Goal: Browse casually: Explore the website without a specific task or goal

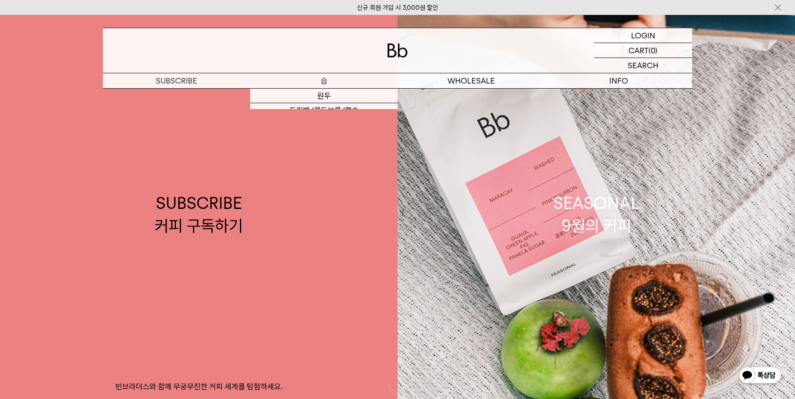
click at [320, 86] on p "숍" at bounding box center [323, 80] width 147 height 15
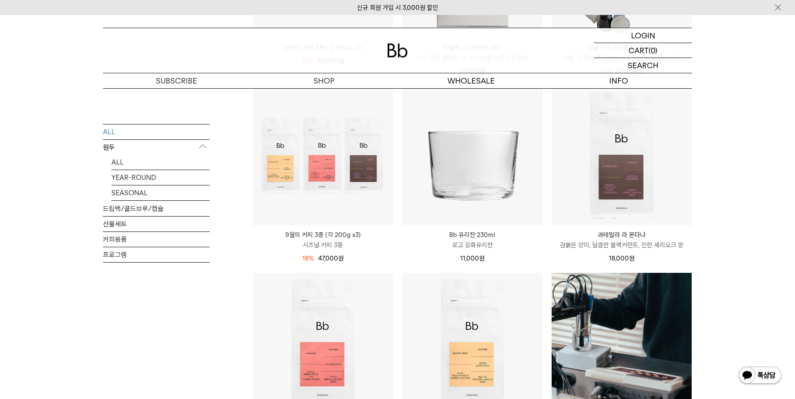
scroll to position [483, 0]
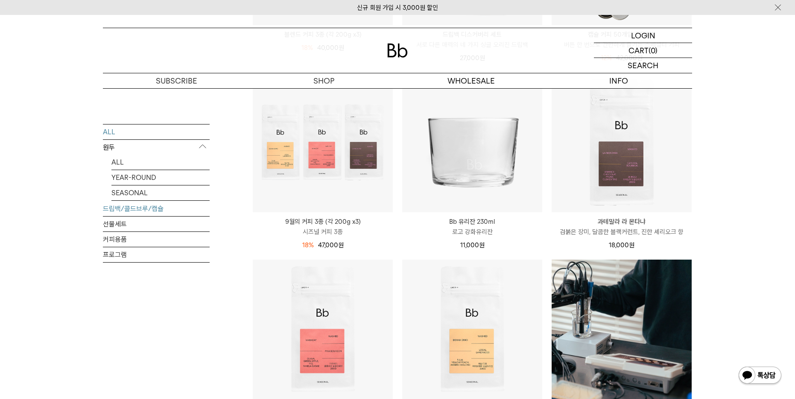
click at [145, 212] on link "드립백/콜드브루/캡슐" at bounding box center [156, 208] width 107 height 15
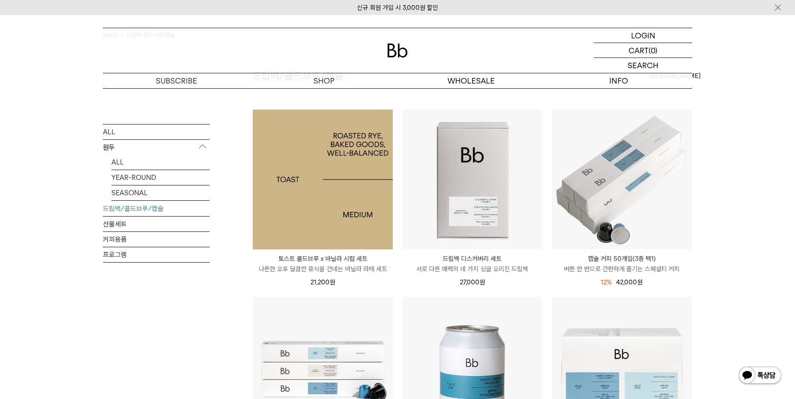
scroll to position [171, 0]
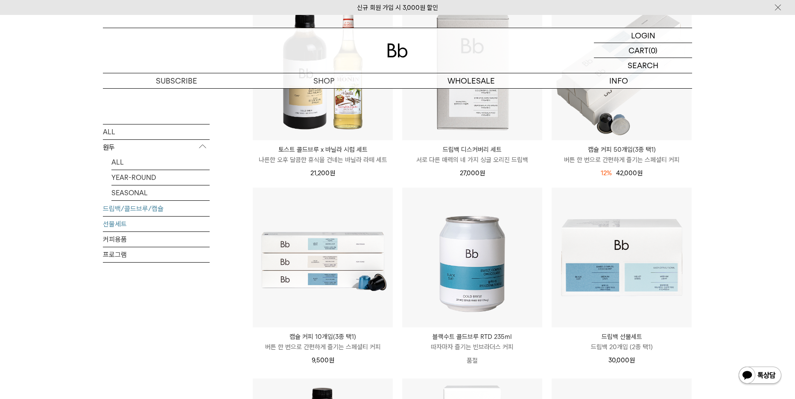
click at [122, 225] on link "선물세트" at bounding box center [156, 223] width 107 height 15
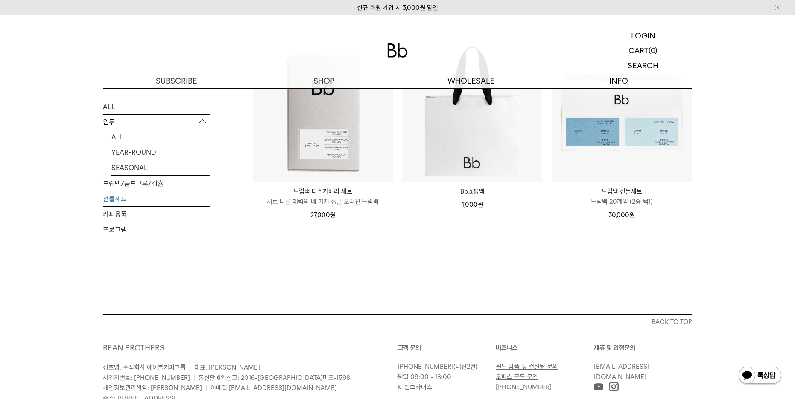
scroll to position [142, 0]
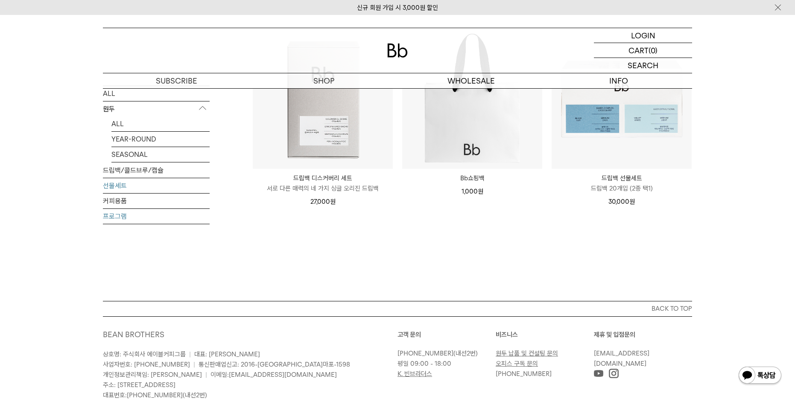
click at [126, 221] on link "프로그램" at bounding box center [156, 216] width 107 height 15
